Goal: Transaction & Acquisition: Purchase product/service

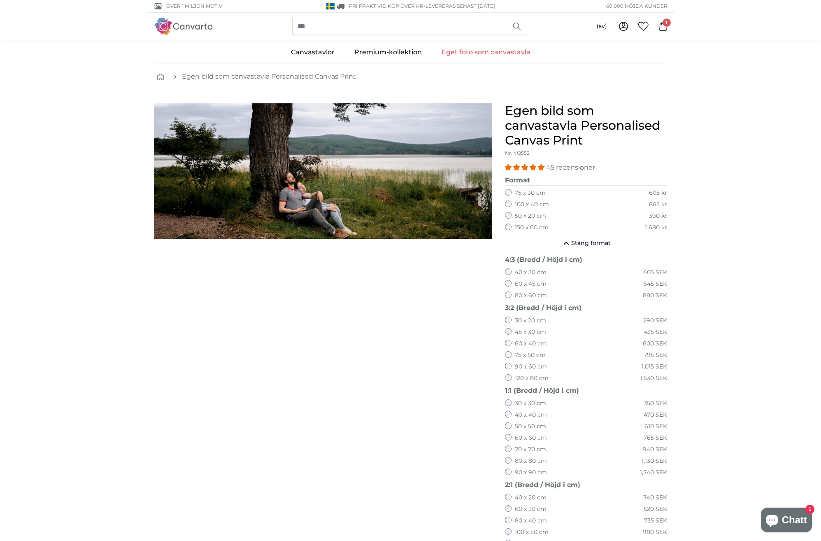
click at [667, 28] on icon at bounding box center [663, 26] width 9 height 9
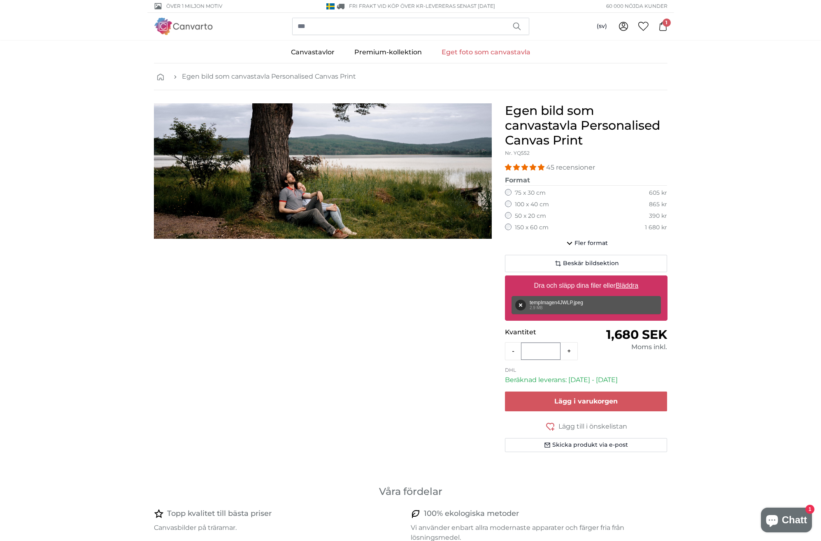
click at [573, 283] on label "Dra och släpp dina filer eller Bläddra" at bounding box center [586, 285] width 111 height 16
click at [573, 278] on input "Dra och släpp dina filer eller Bläddra" at bounding box center [586, 276] width 163 height 2
click at [260, 75] on link "Egen bild som canvastavla Personalised Canvas Print" at bounding box center [269, 77] width 174 height 10
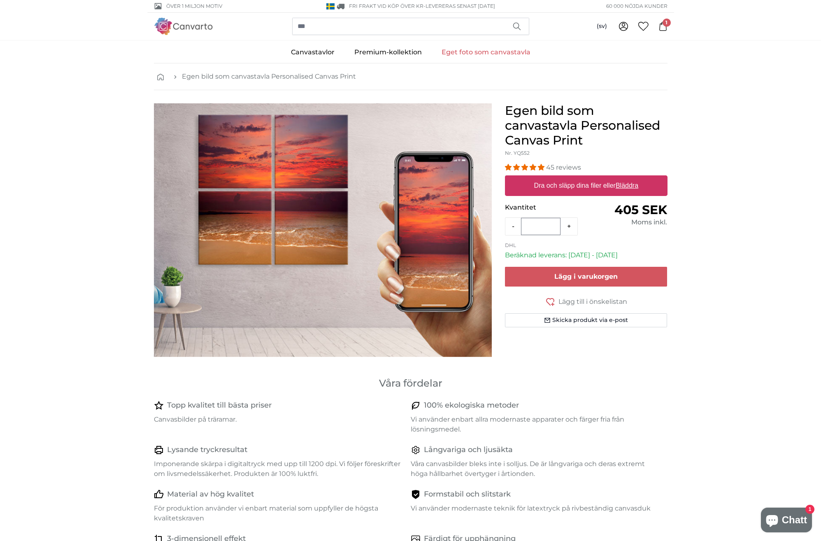
click at [631, 186] on u "Bläddra" at bounding box center [627, 185] width 23 height 7
click at [631, 178] on input "Dra och släpp dina filer eller Bläddra" at bounding box center [586, 176] width 163 height 2
type input "**********"
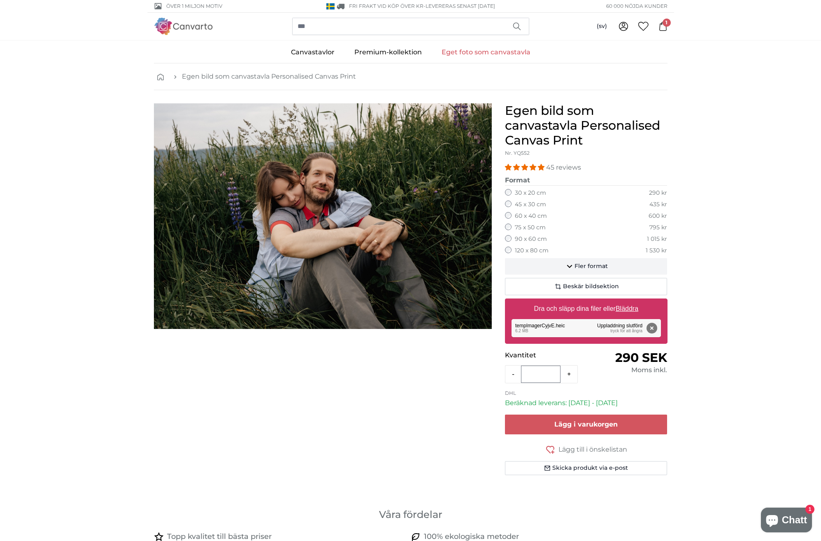
click at [590, 264] on span "Fler format" at bounding box center [591, 266] width 33 height 8
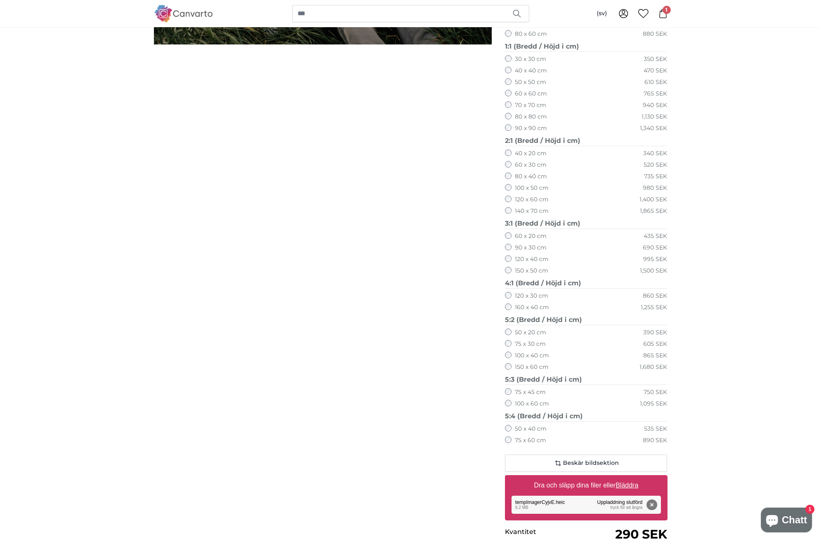
scroll to position [461, 0]
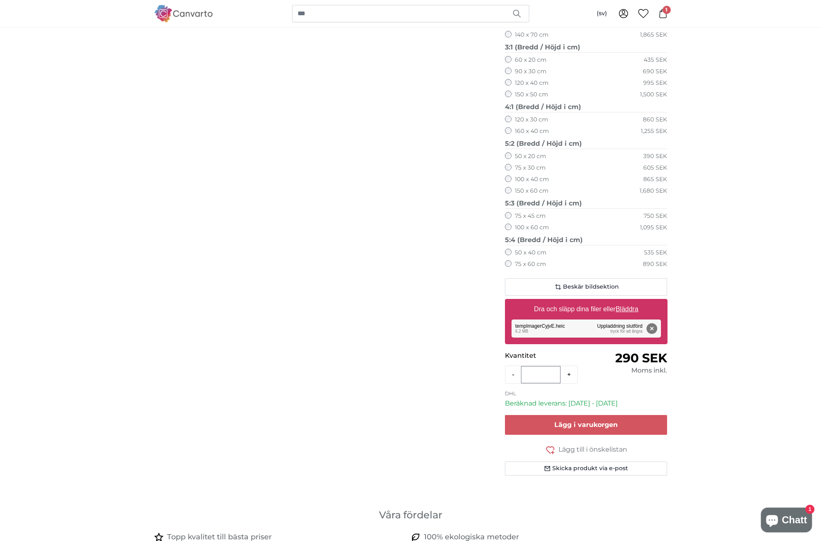
click at [745, 388] on main "Egen bild som canvastavla Personalised Canvas Print Egen bild som canvastavla P…" at bounding box center [410, 491] width 821 height 1777
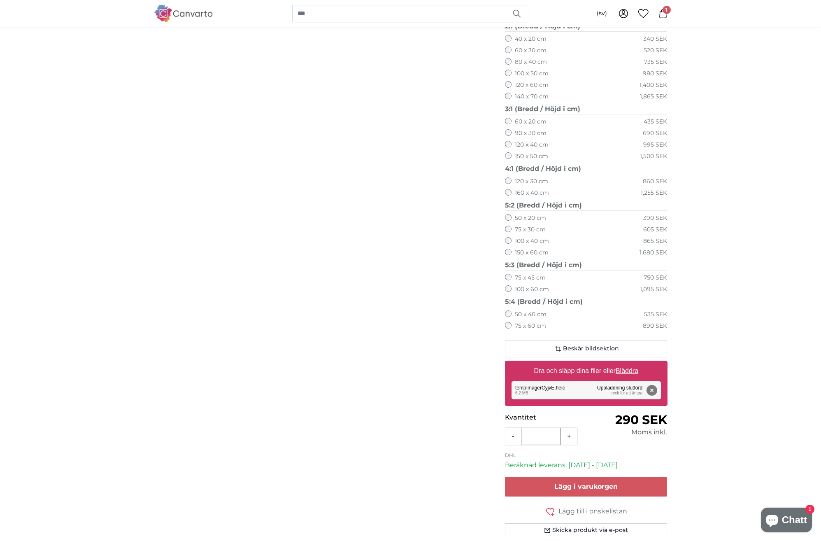
scroll to position [0, 0]
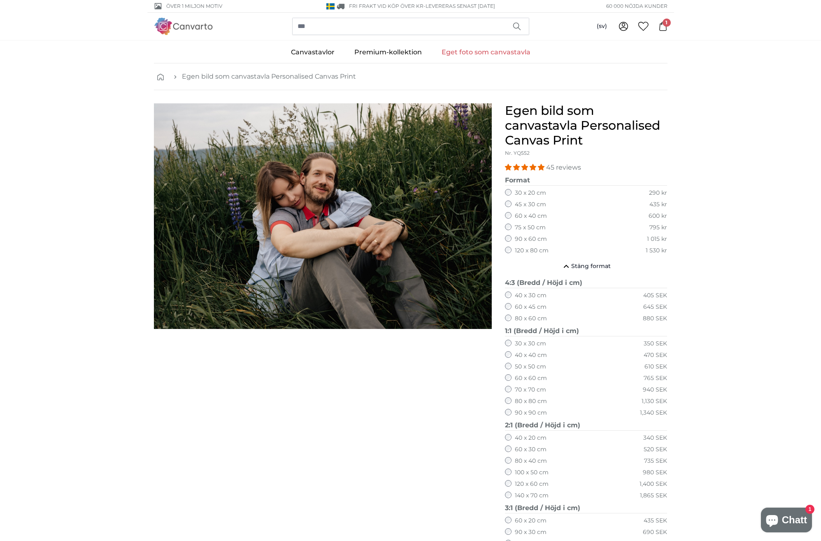
click at [528, 204] on label "45 x 30 cm" at bounding box center [530, 204] width 31 height 8
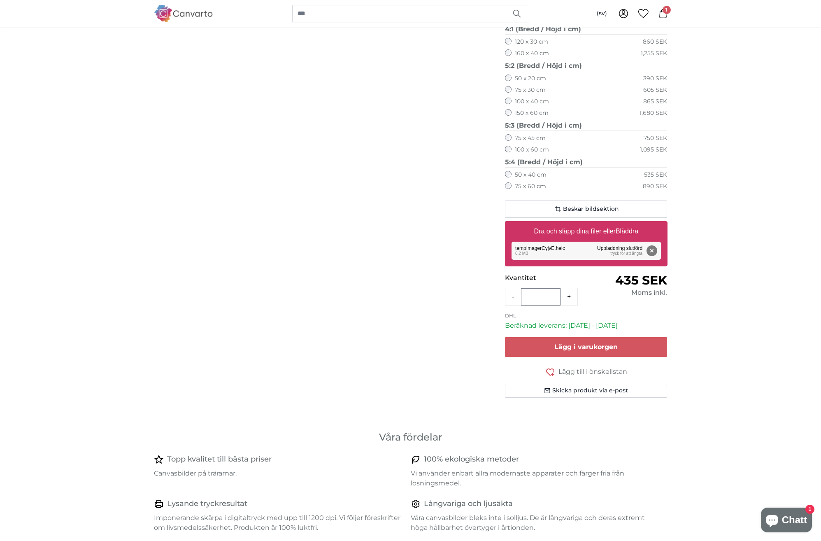
scroll to position [645, 0]
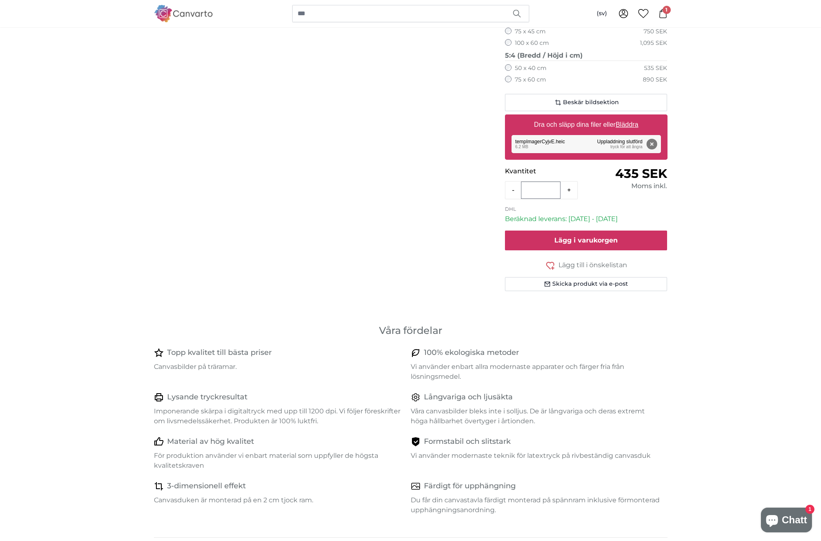
click at [595, 236] on span "Lägg i varukorgen" at bounding box center [585, 240] width 63 height 8
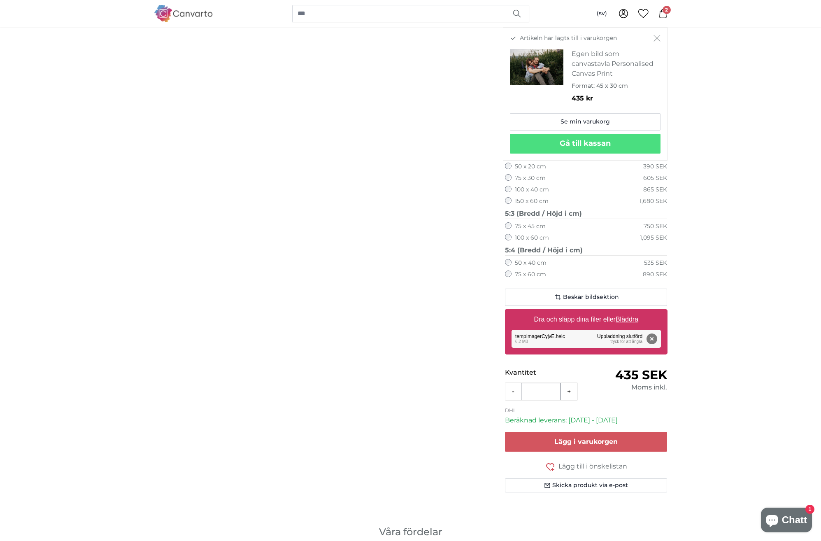
scroll to position [0, 0]
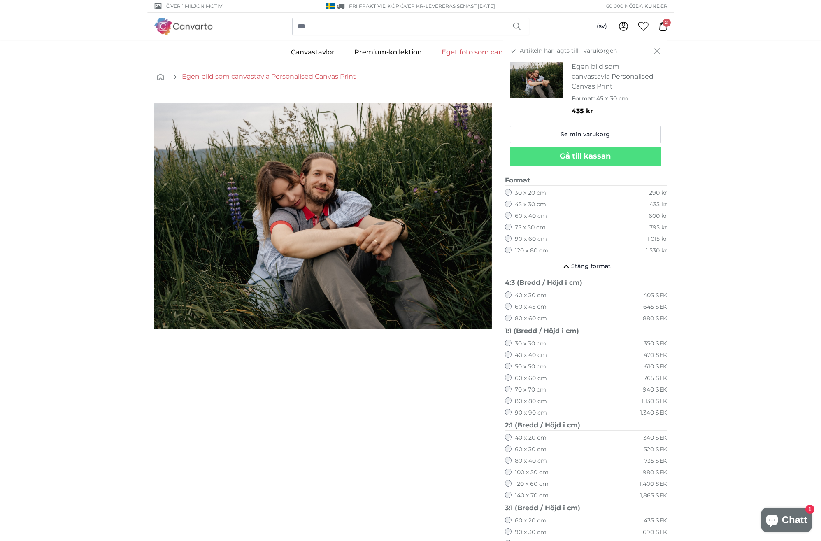
click at [244, 75] on link "Egen bild som canvastavla Personalised Canvas Print" at bounding box center [269, 77] width 174 height 10
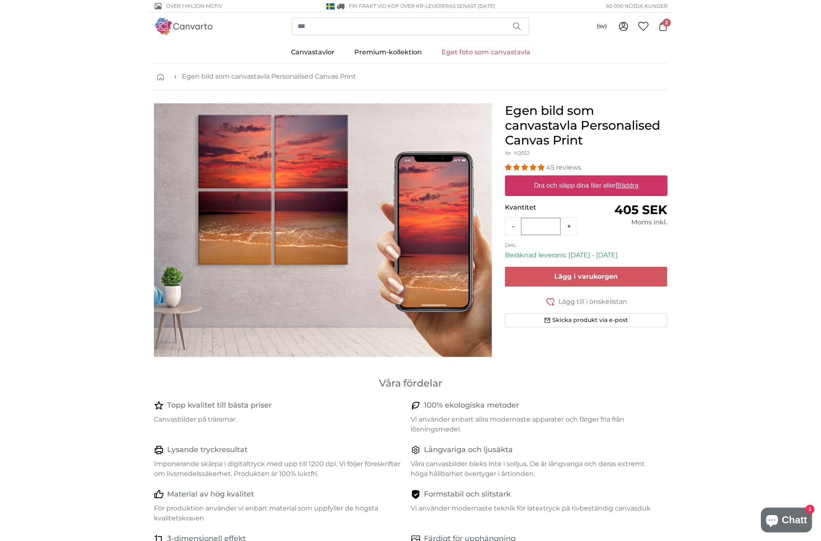
click at [626, 186] on u "Bläddra" at bounding box center [627, 185] width 23 height 7
click at [626, 178] on input "Dra och släpp dina filer eller Bläddra" at bounding box center [586, 176] width 163 height 2
type input "**********"
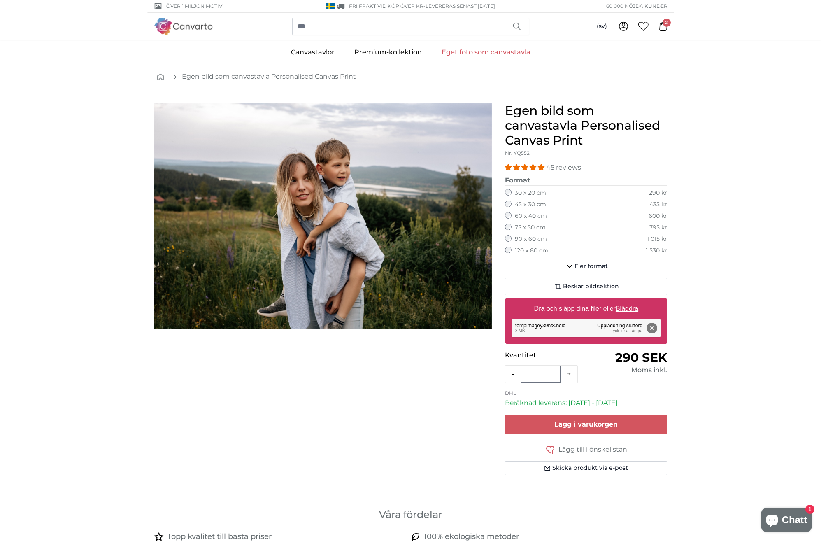
click at [536, 203] on label "45 x 30 cm" at bounding box center [530, 204] width 31 height 8
click at [589, 420] on span "Lägg i varukorgen" at bounding box center [585, 424] width 63 height 8
